Goal: Task Accomplishment & Management: Manage account settings

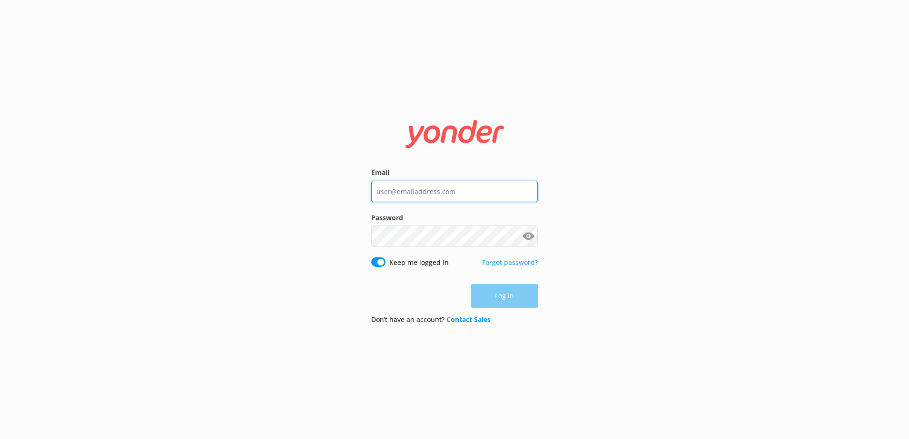
type input "[PERSON_NAME][EMAIL_ADDRESS][PERSON_NAME][DOMAIN_NAME]"
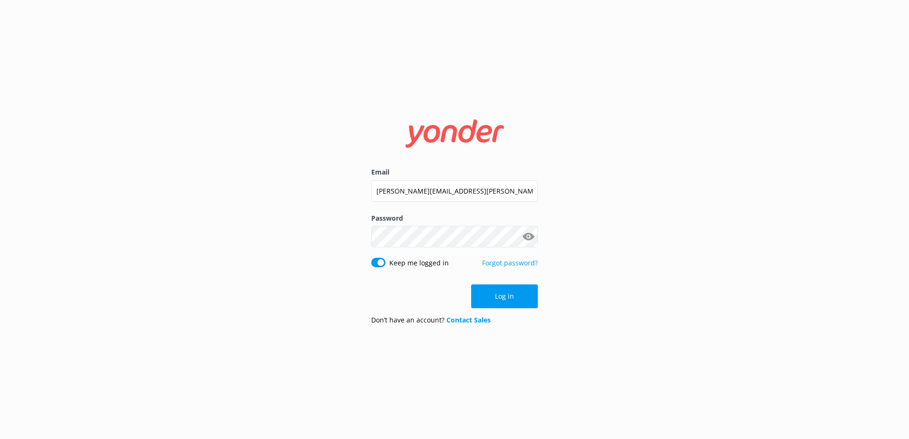
click at [528, 301] on div "Log in" at bounding box center [454, 297] width 167 height 24
click at [518, 292] on button "Log in" at bounding box center [504, 297] width 67 height 24
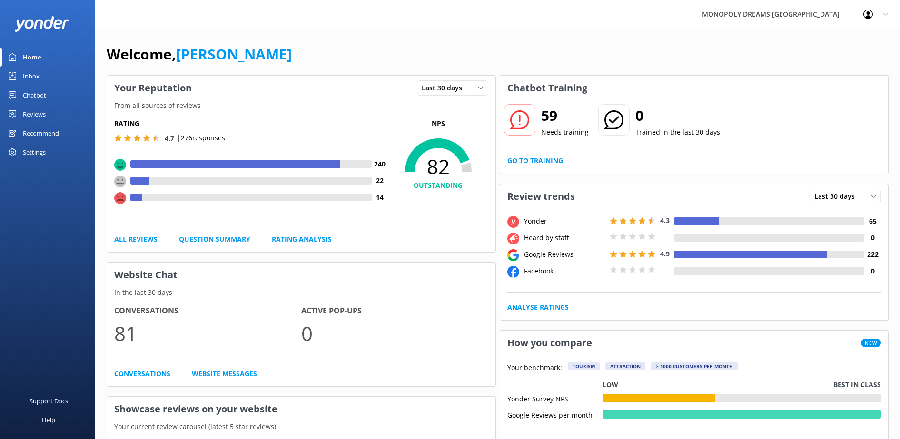
click at [54, 116] on link "Reviews" at bounding box center [47, 114] width 95 height 19
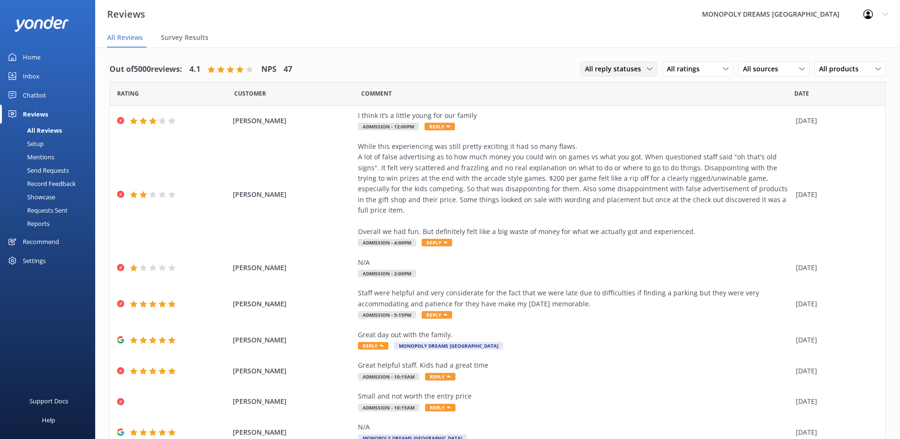
click at [624, 69] on span "All reply statuses" at bounding box center [616, 69] width 62 height 10
click at [678, 67] on span "All ratings" at bounding box center [686, 69] width 39 height 10
click at [697, 144] on div "Detractors" at bounding box center [698, 147] width 44 height 10
